Goal: Information Seeking & Learning: Learn about a topic

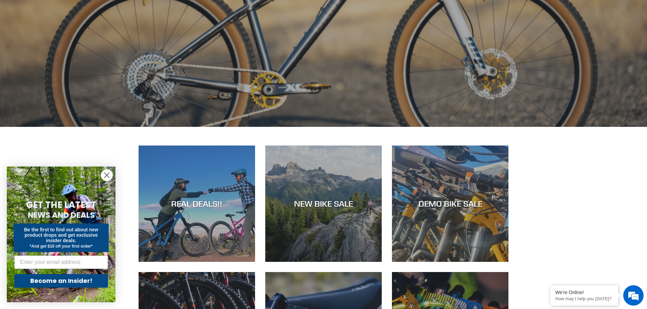
scroll to position [306, 0]
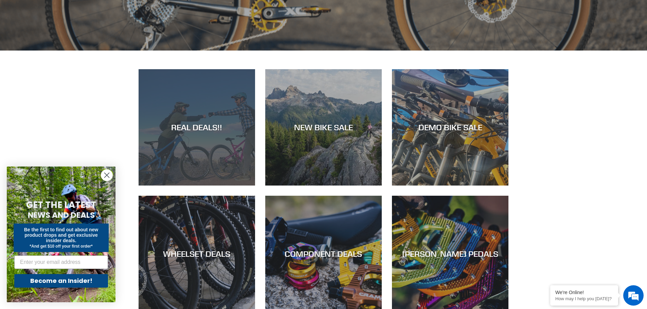
click at [221, 186] on div "REAL DEALS!!" at bounding box center [197, 186] width 116 height 0
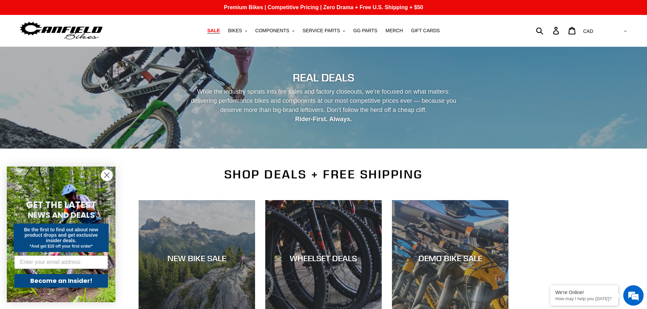
click at [106, 174] on circle "Close dialog" at bounding box center [106, 175] width 11 height 11
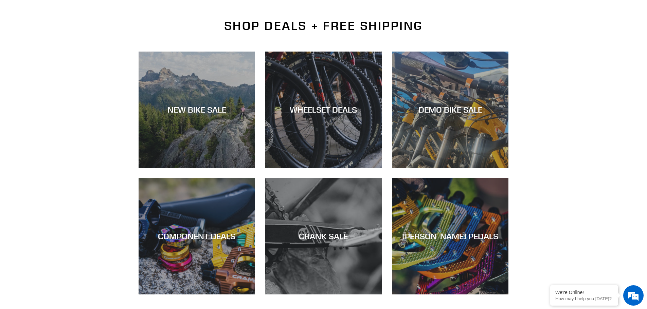
scroll to position [148, 0]
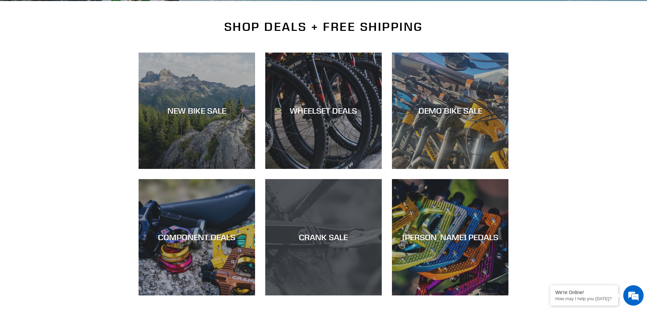
click at [324, 296] on div "CRANK SALE" at bounding box center [323, 296] width 116 height 0
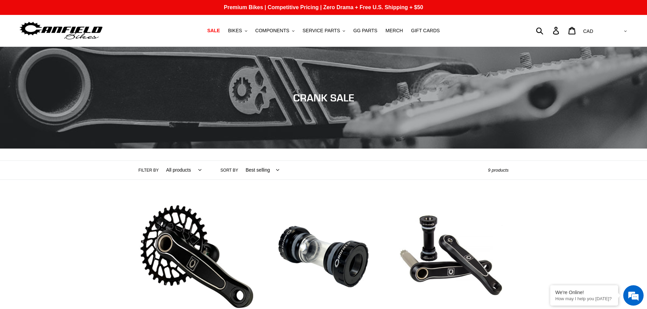
click at [70, 26] on img at bounding box center [61, 30] width 85 height 21
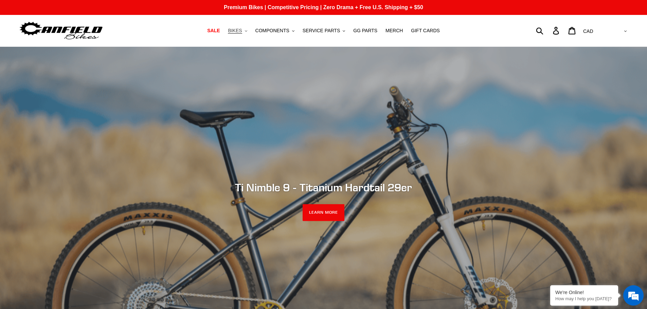
click at [247, 31] on icon ".cls-1{fill:#231f20}" at bounding box center [246, 31] width 2 height 2
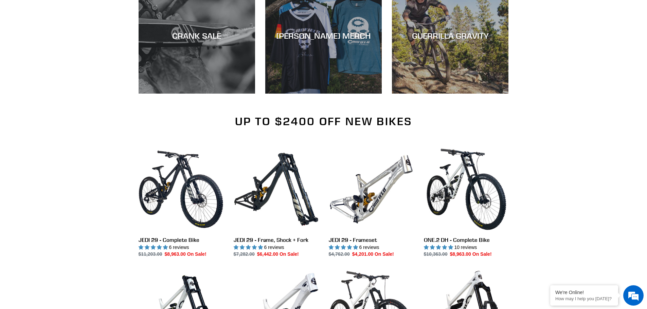
scroll to position [1346, 0]
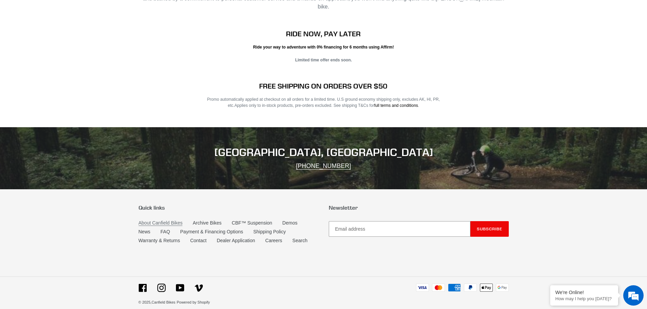
click at [170, 220] on link "About Canfield Bikes" at bounding box center [161, 223] width 44 height 6
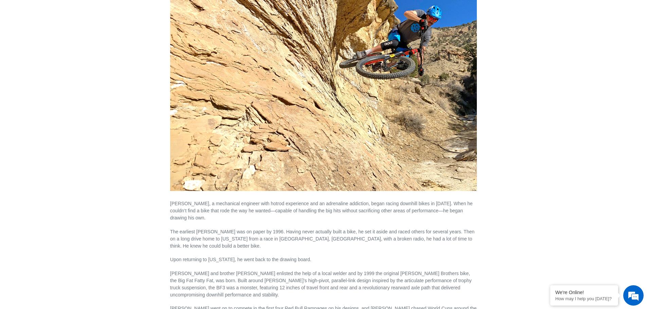
scroll to position [170, 0]
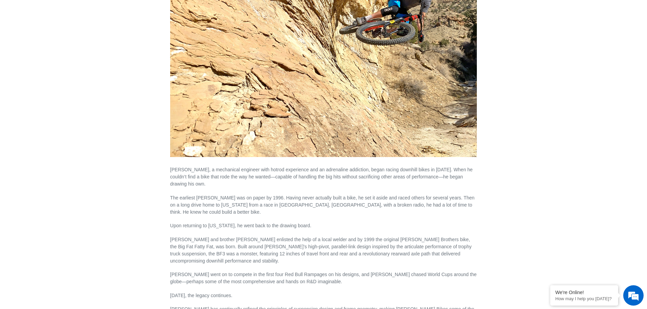
click at [199, 176] on p "[PERSON_NAME], a mechanical engineer with hotrod experience and an adrenaline a…" at bounding box center [323, 173] width 307 height 29
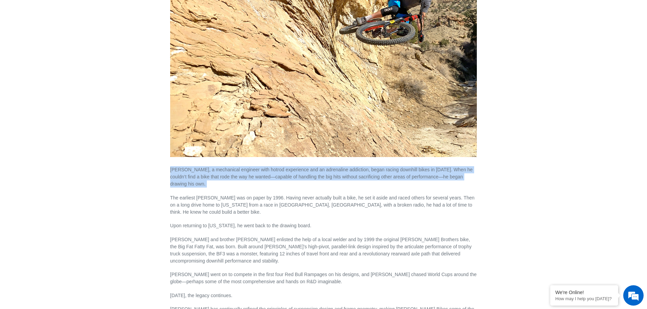
click at [199, 176] on p "[PERSON_NAME], a mechanical engineer with hotrod experience and an adrenaline a…" at bounding box center [323, 173] width 307 height 29
click at [198, 174] on p "[PERSON_NAME], a mechanical engineer with hotrod experience and an adrenaline a…" at bounding box center [323, 173] width 307 height 29
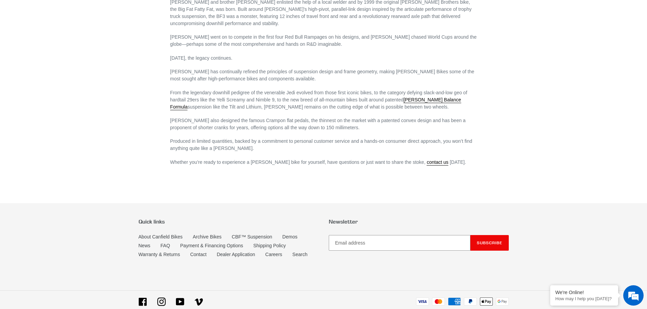
scroll to position [0, 0]
